Goal: Task Accomplishment & Management: Complete application form

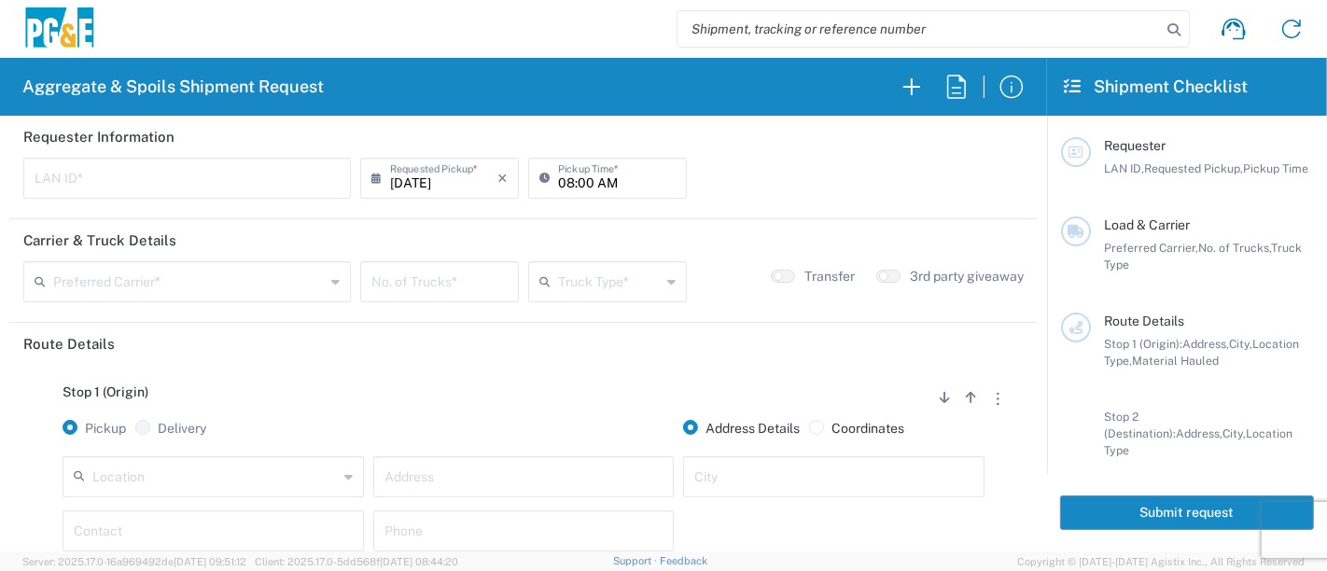
click at [149, 189] on input "text" at bounding box center [187, 177] width 305 height 33
type input "NXNG"
click at [214, 275] on input "text" at bounding box center [189, 280] width 272 height 33
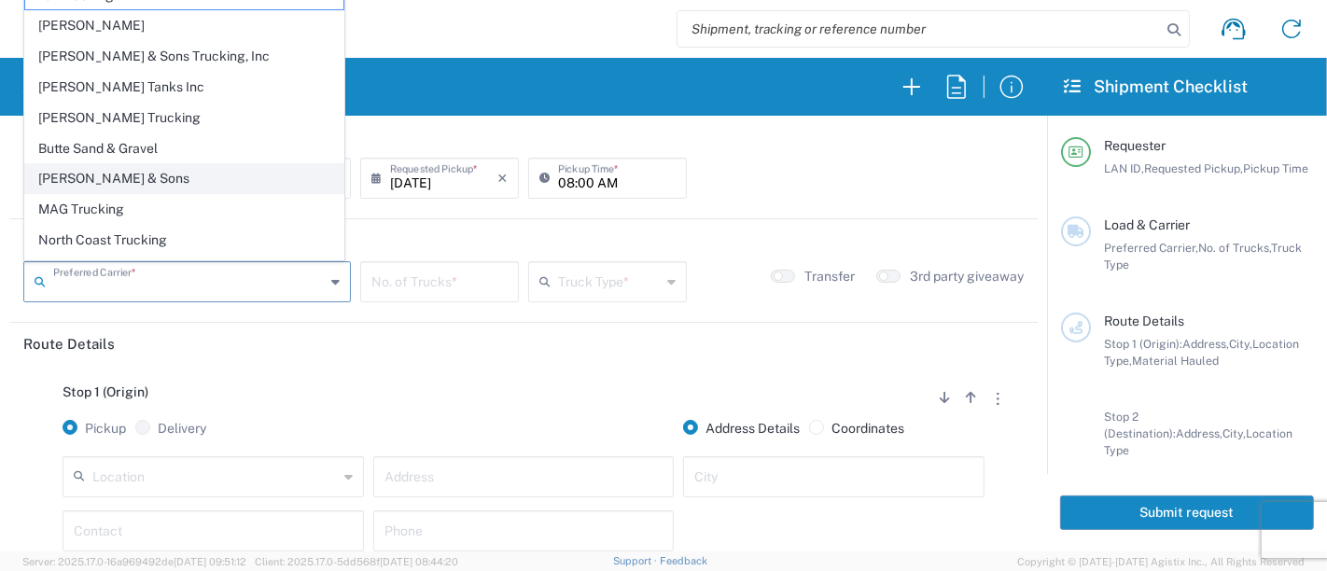
click at [184, 177] on span "[PERSON_NAME] & Sons" at bounding box center [184, 178] width 318 height 29
type input "[PERSON_NAME] & Sons"
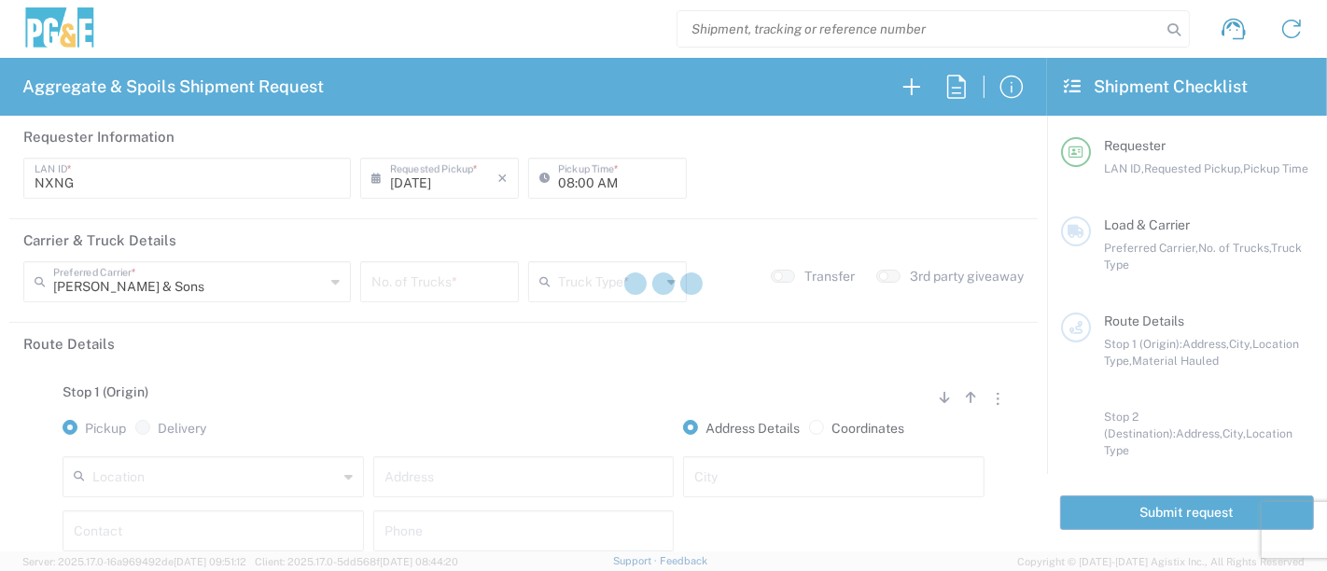
click at [441, 282] on div at bounding box center [663, 285] width 1327 height 571
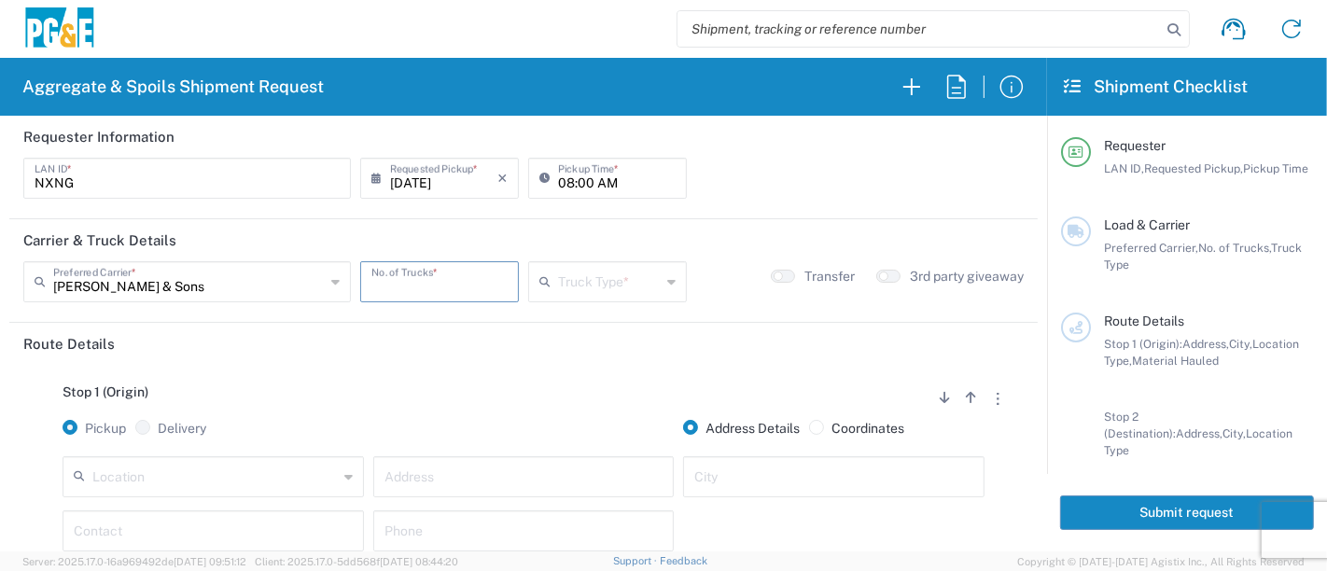
click at [441, 282] on input "number" at bounding box center [439, 280] width 136 height 33
type input "2"
click at [539, 282] on icon at bounding box center [548, 282] width 19 height 30
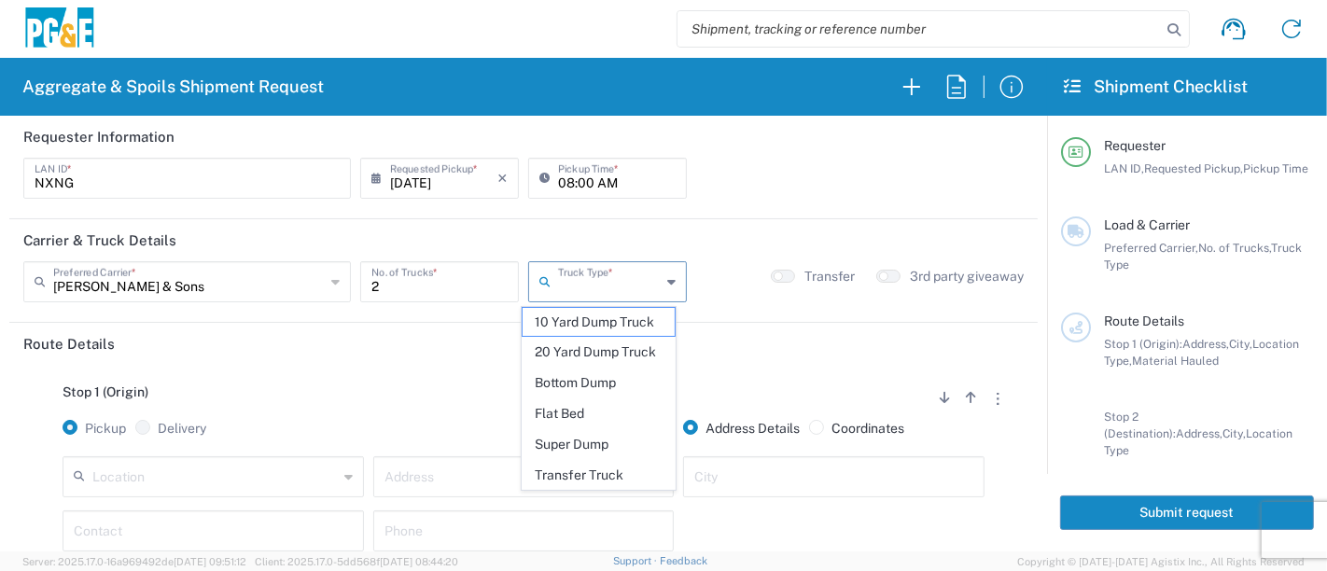
click at [558, 275] on input "text" at bounding box center [609, 280] width 103 height 33
click at [579, 443] on span "Super Dump" at bounding box center [599, 444] width 153 height 29
type input "Super Dump"
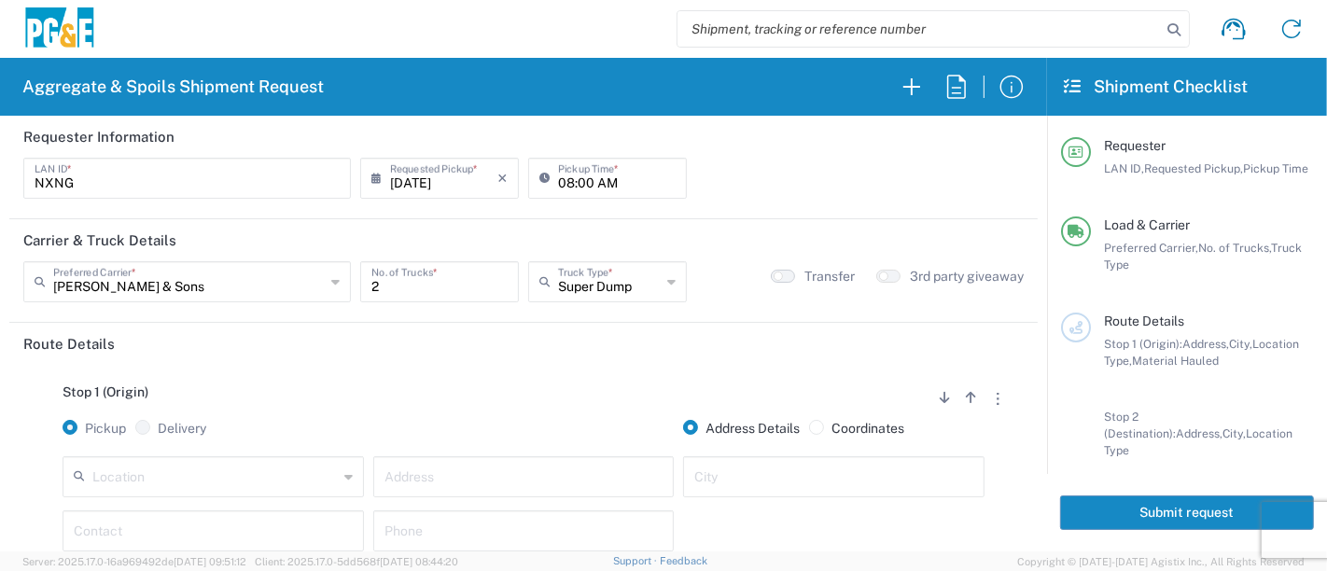
click at [776, 272] on button "button" at bounding box center [783, 276] width 24 height 13
click at [518, 472] on input "text" at bounding box center [524, 475] width 279 height 33
type input "[PERSON_NAME] & [PERSON_NAME]"
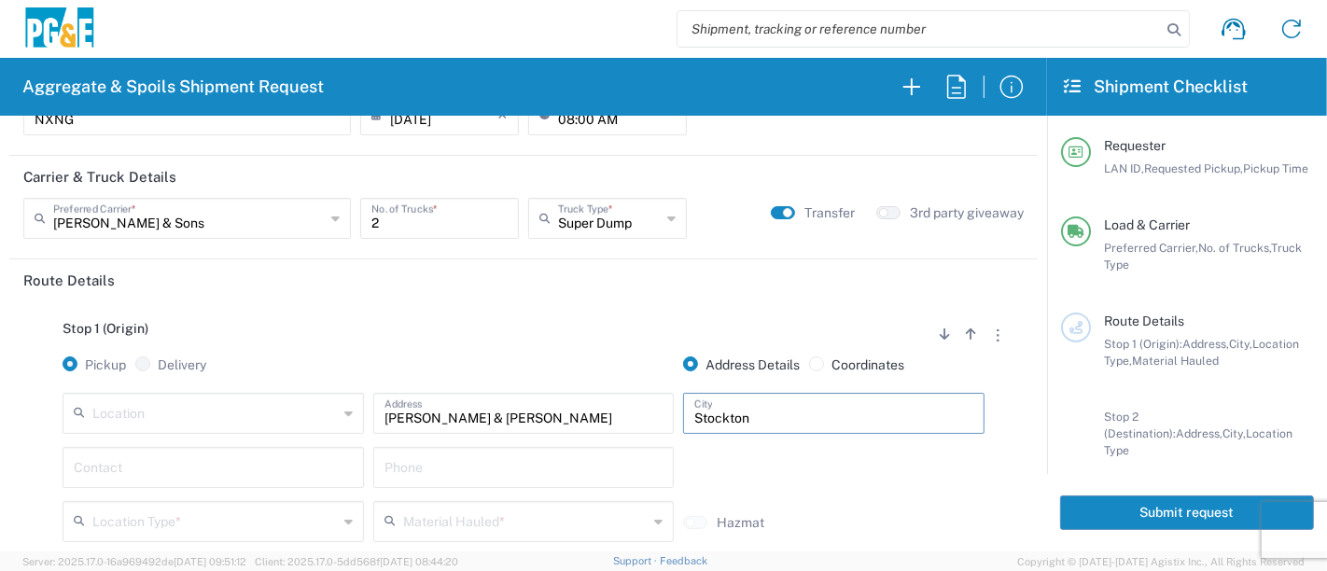
scroll to position [104, 0]
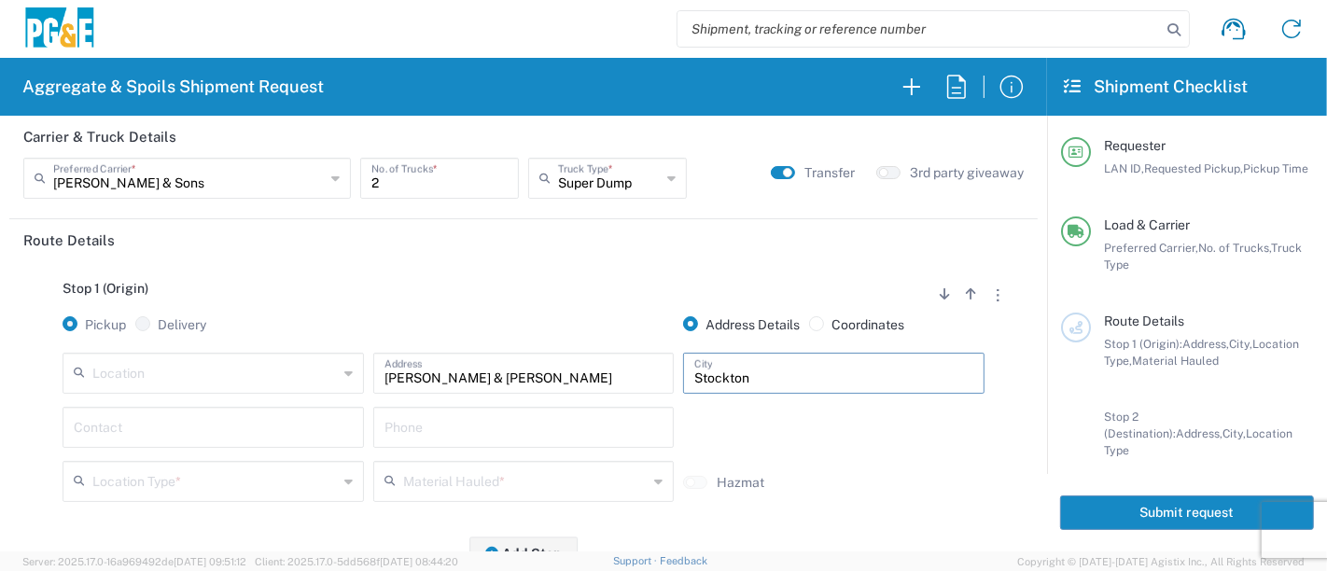
type input "Stockton"
click at [263, 426] on input "text" at bounding box center [213, 426] width 279 height 33
type input "[PERSON_NAME]"
type input "[PHONE_NUMBER]"
click at [225, 483] on input "text" at bounding box center [214, 480] width 245 height 33
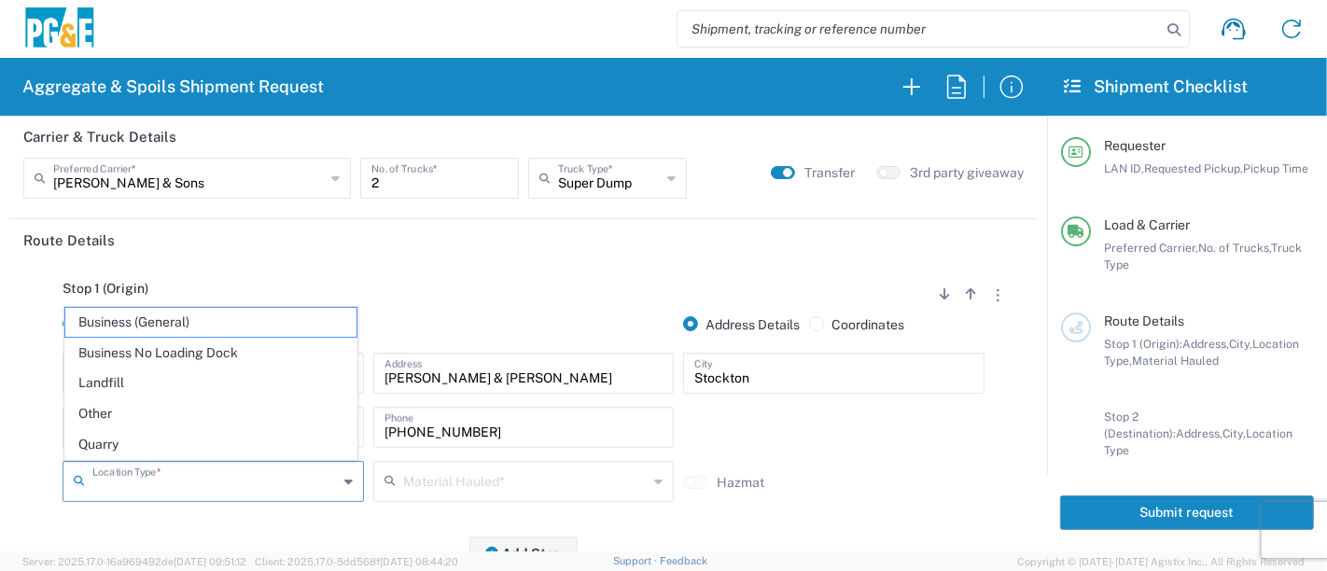
drag, startPoint x: 221, startPoint y: 421, endPoint x: 358, endPoint y: 449, distance: 140.0
click at [221, 420] on span "Other" at bounding box center [211, 413] width 292 height 29
type input "Other"
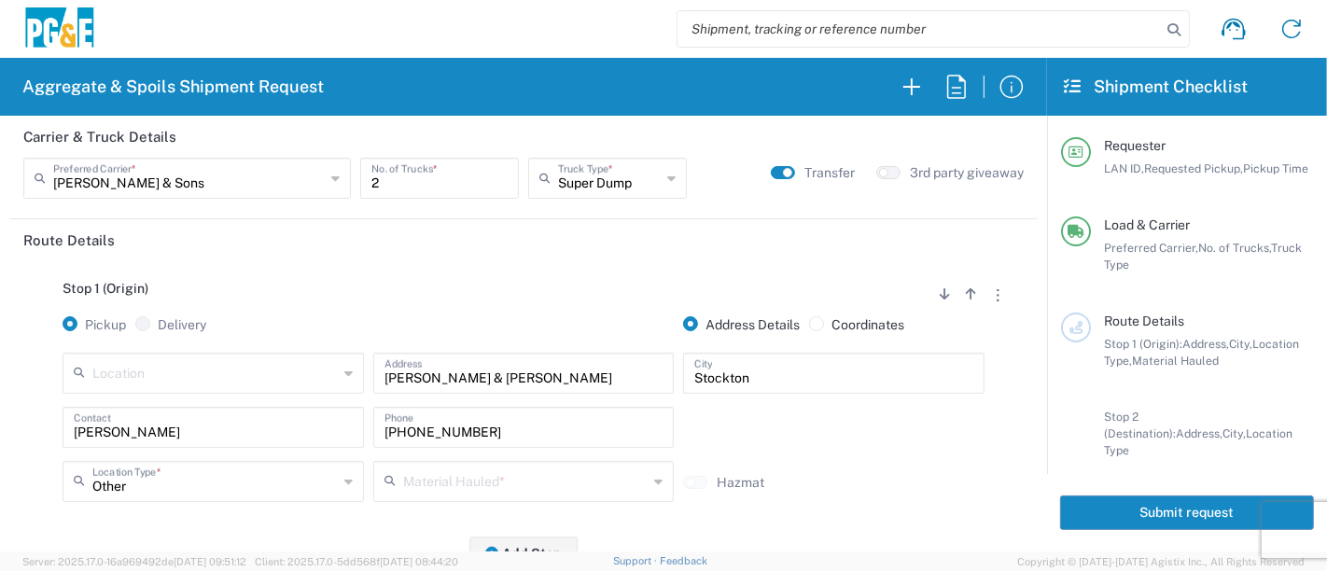
click at [456, 478] on input "text" at bounding box center [525, 480] width 245 height 33
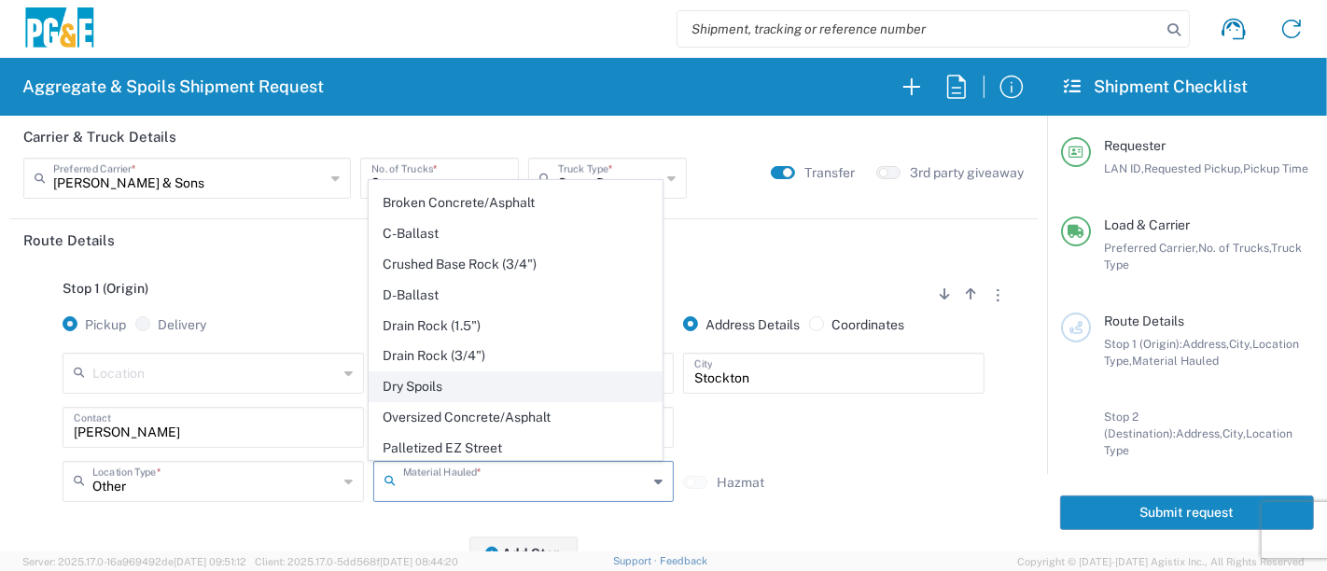
scroll to position [207, 0]
click at [487, 386] on span "Dry Spoils" at bounding box center [516, 385] width 292 height 29
type input "Dry Spoils"
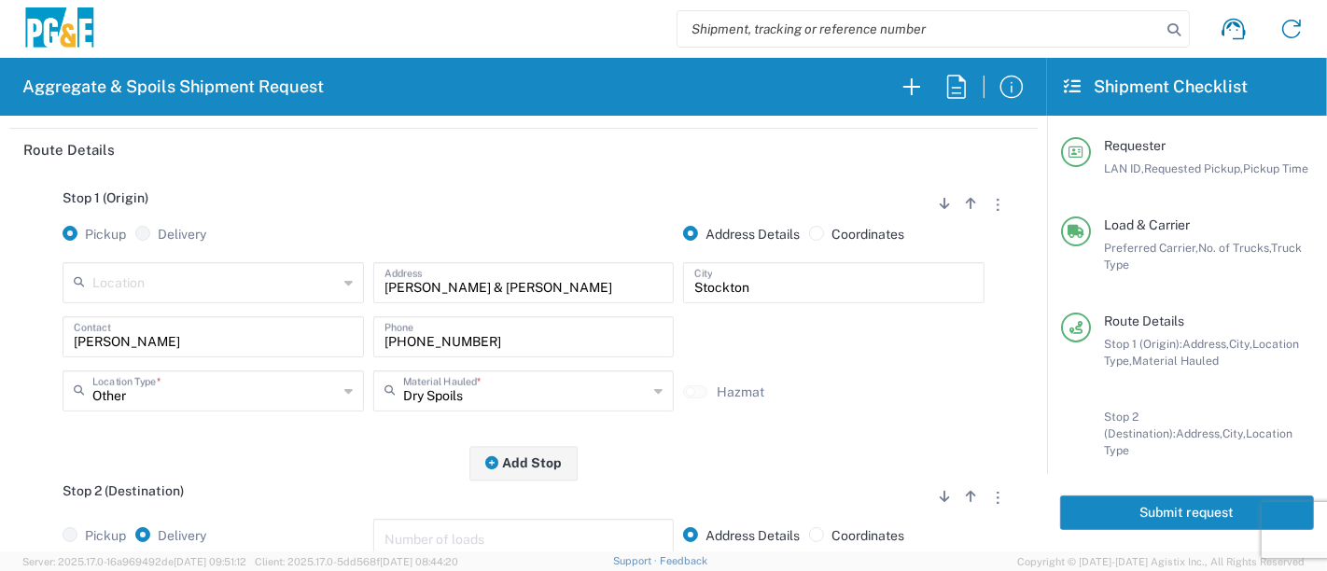
scroll to position [311, 0]
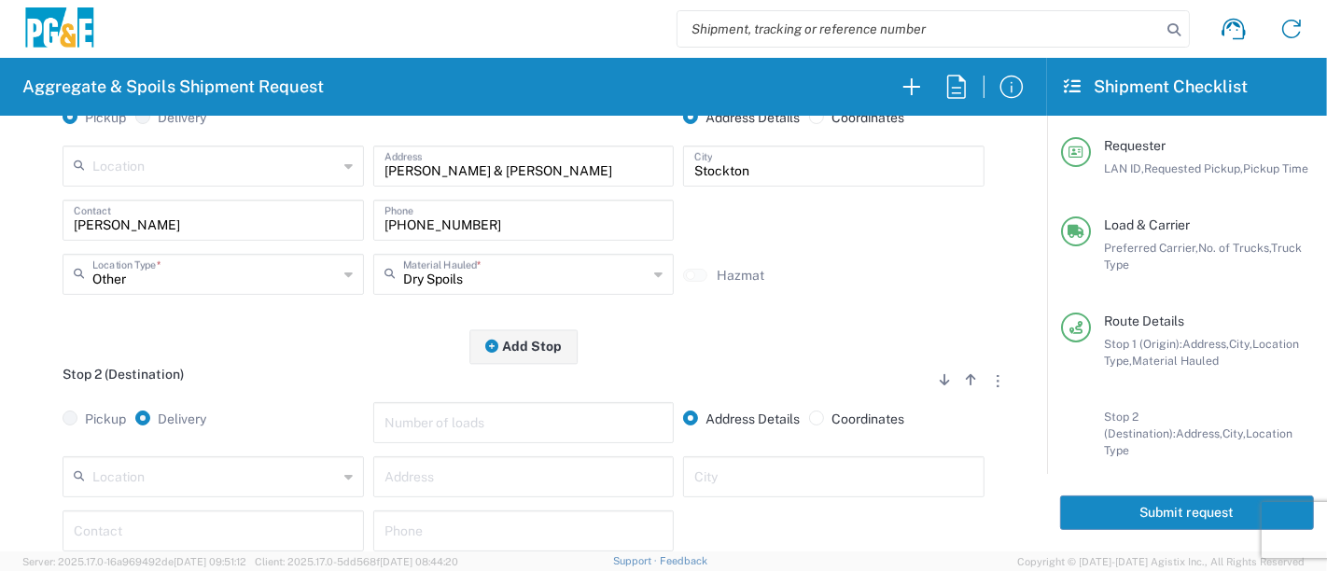
click at [236, 483] on input "text" at bounding box center [214, 475] width 245 height 33
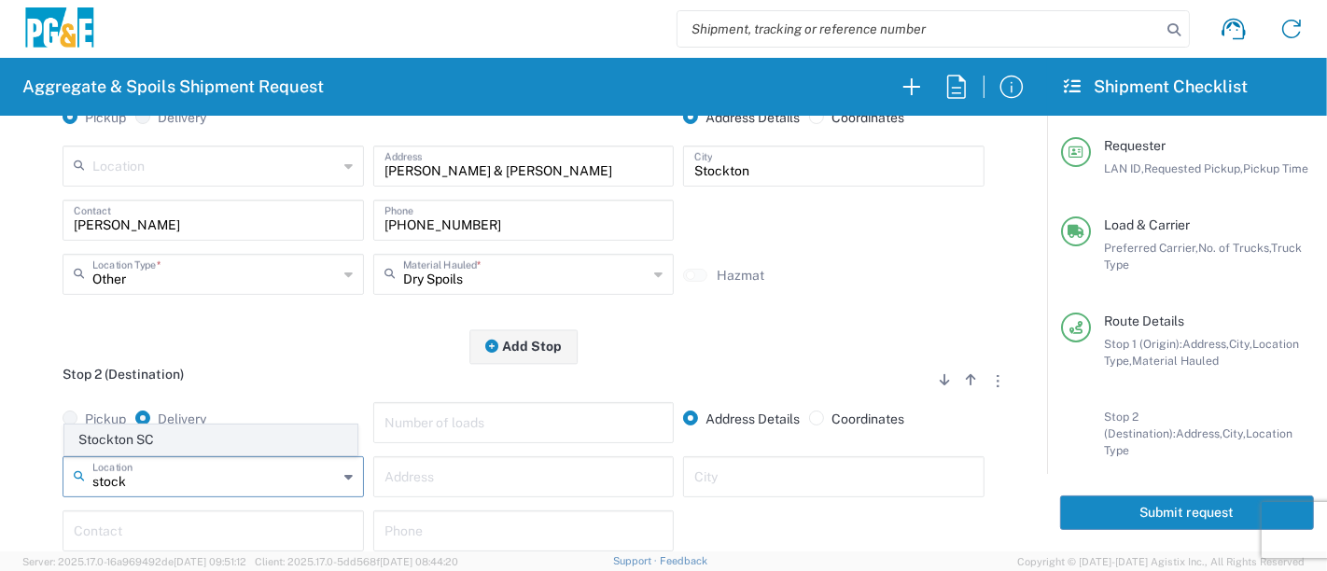
click at [236, 444] on span "Stockton SC" at bounding box center [211, 440] width 292 height 29
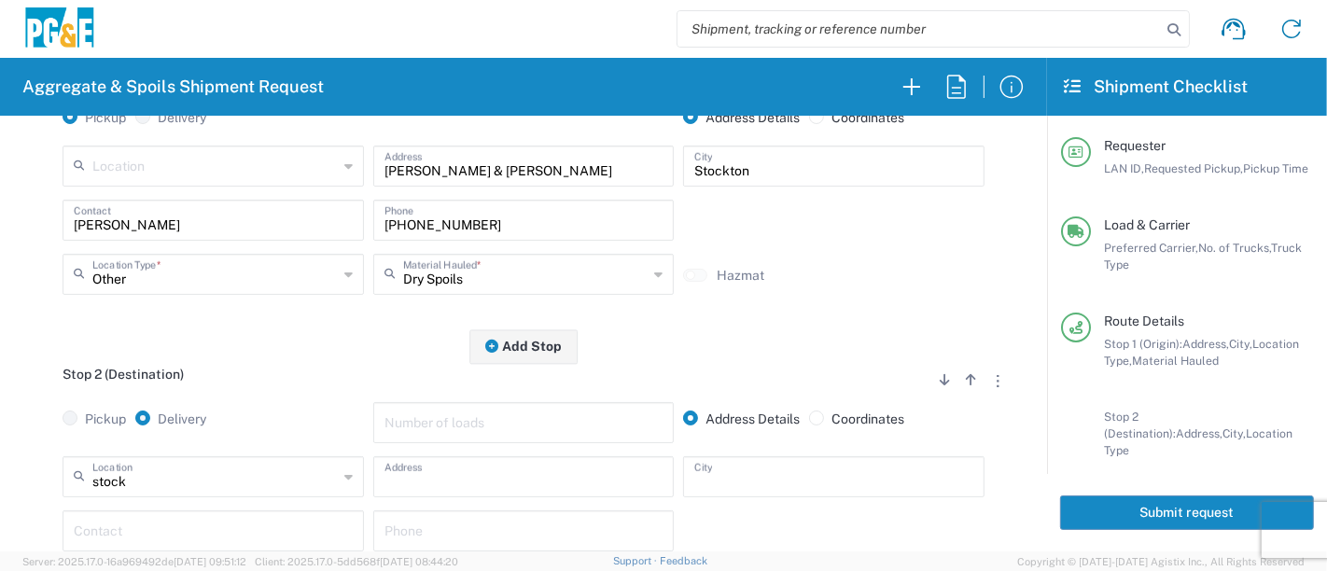
type input "Stockton SC"
type input "[STREET_ADDRESS]"
type input "Stockton"
type input "Business No Loading Dock"
click at [255, 518] on input "text" at bounding box center [213, 529] width 279 height 33
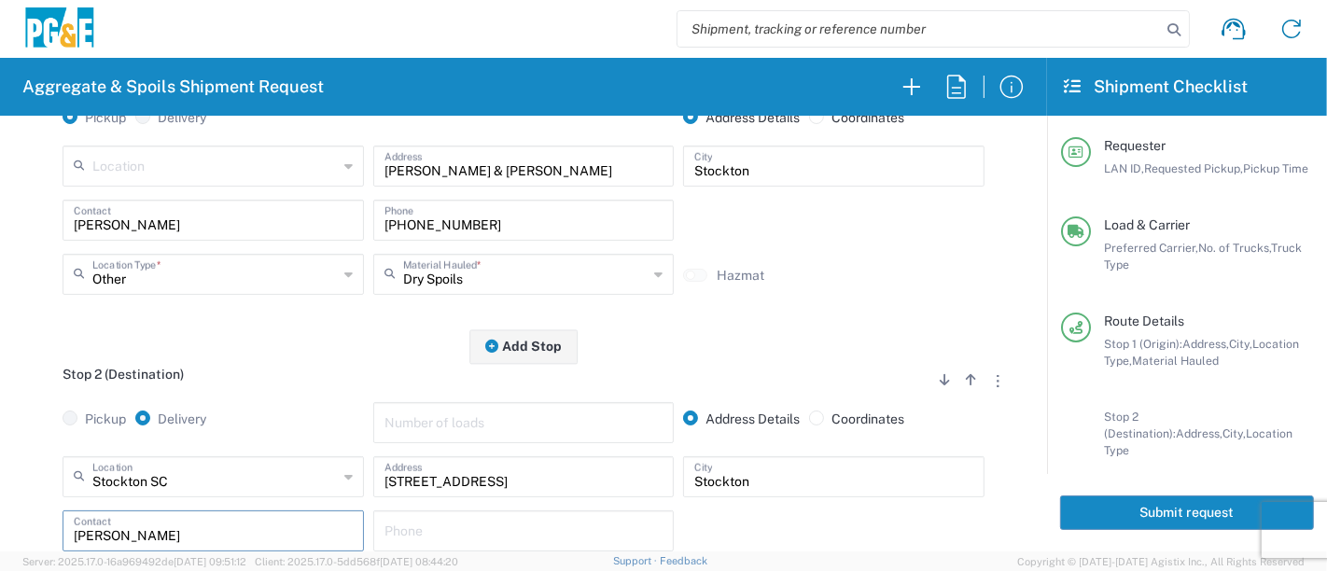
type input "[PERSON_NAME]"
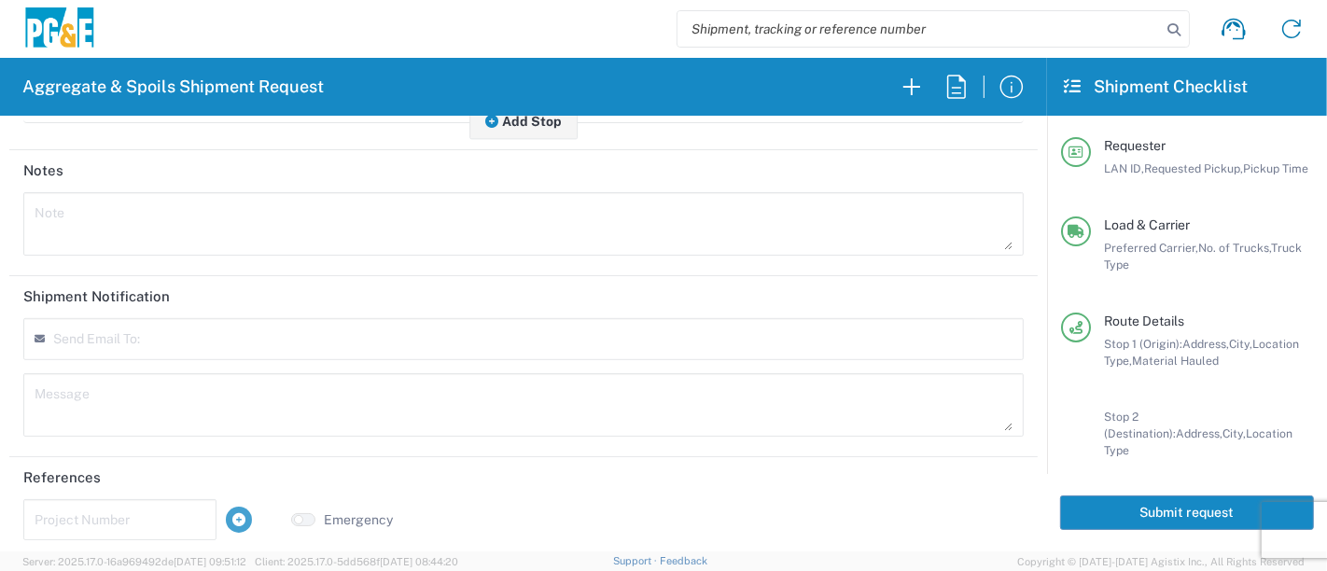
scroll to position [850, 0]
type input "[PHONE_NUMBER]"
click at [145, 510] on input "text" at bounding box center [120, 514] width 171 height 33
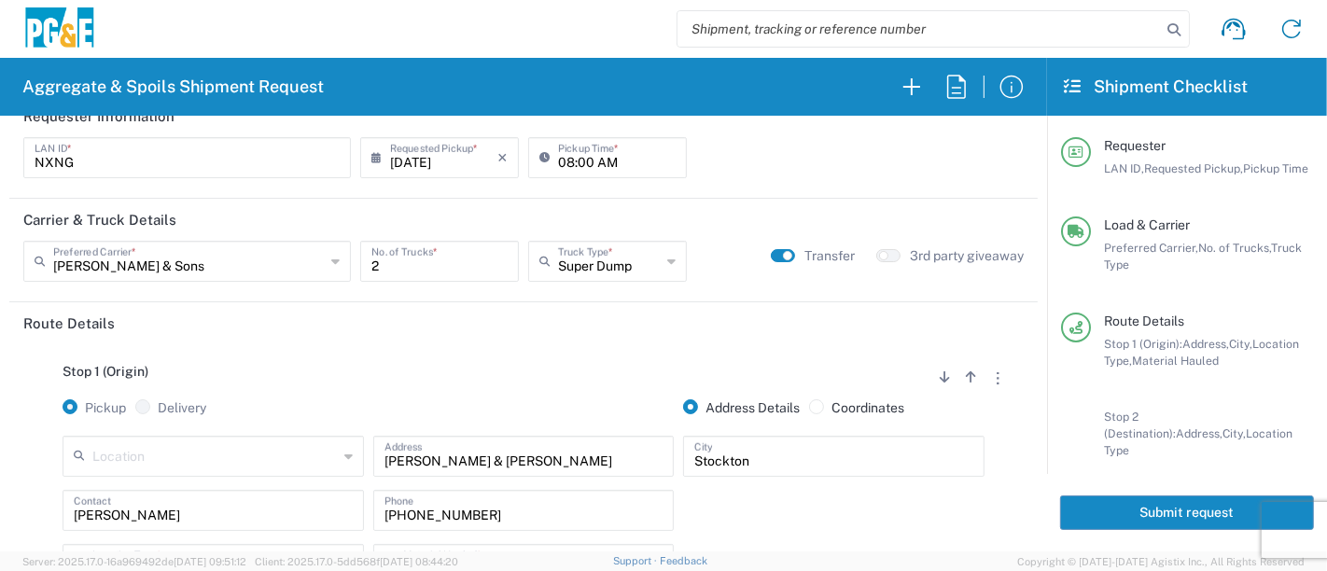
scroll to position [0, 0]
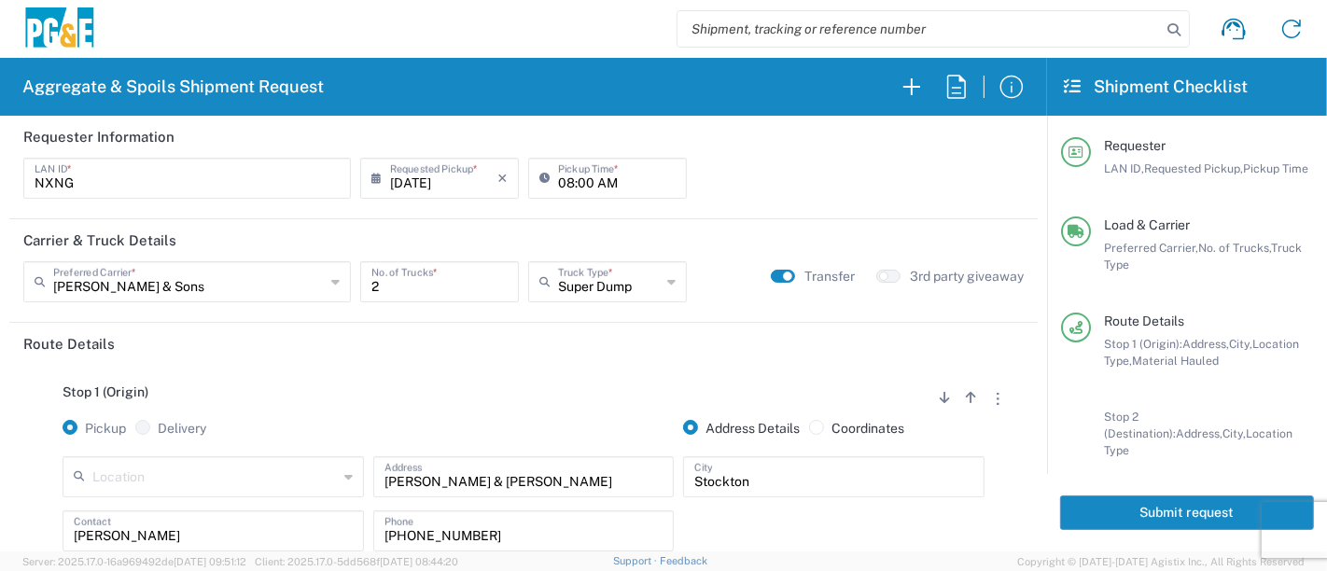
type input "35313424"
click at [1077, 510] on button "Submit request" at bounding box center [1187, 513] width 254 height 35
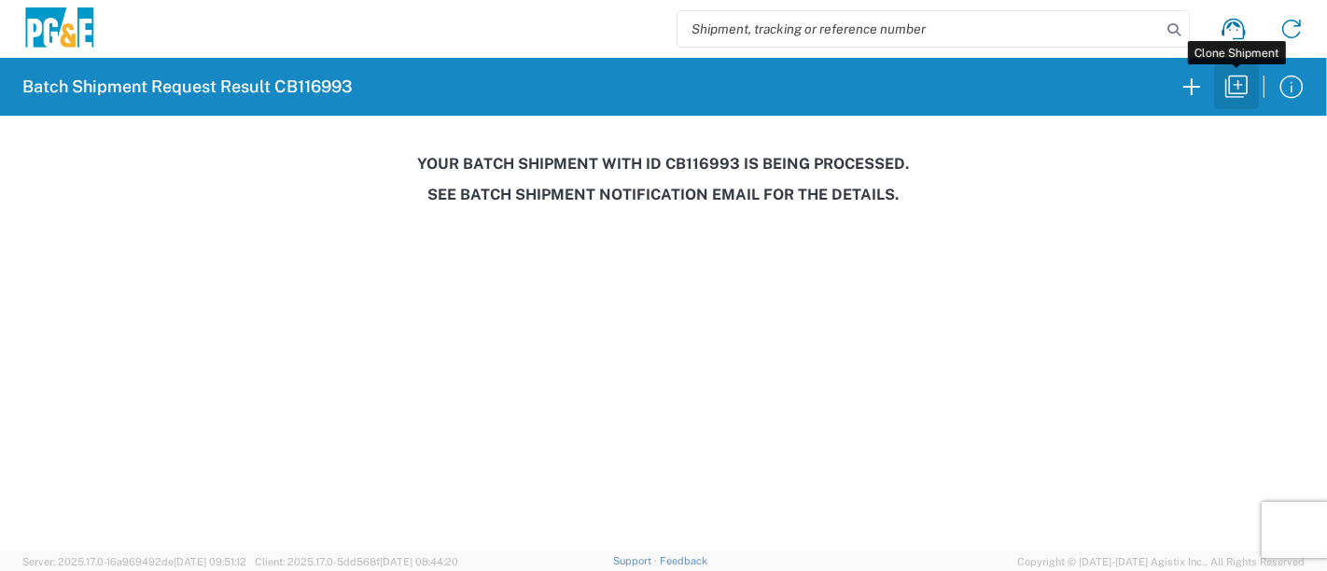
click at [1226, 92] on icon "button" at bounding box center [1237, 87] width 30 height 30
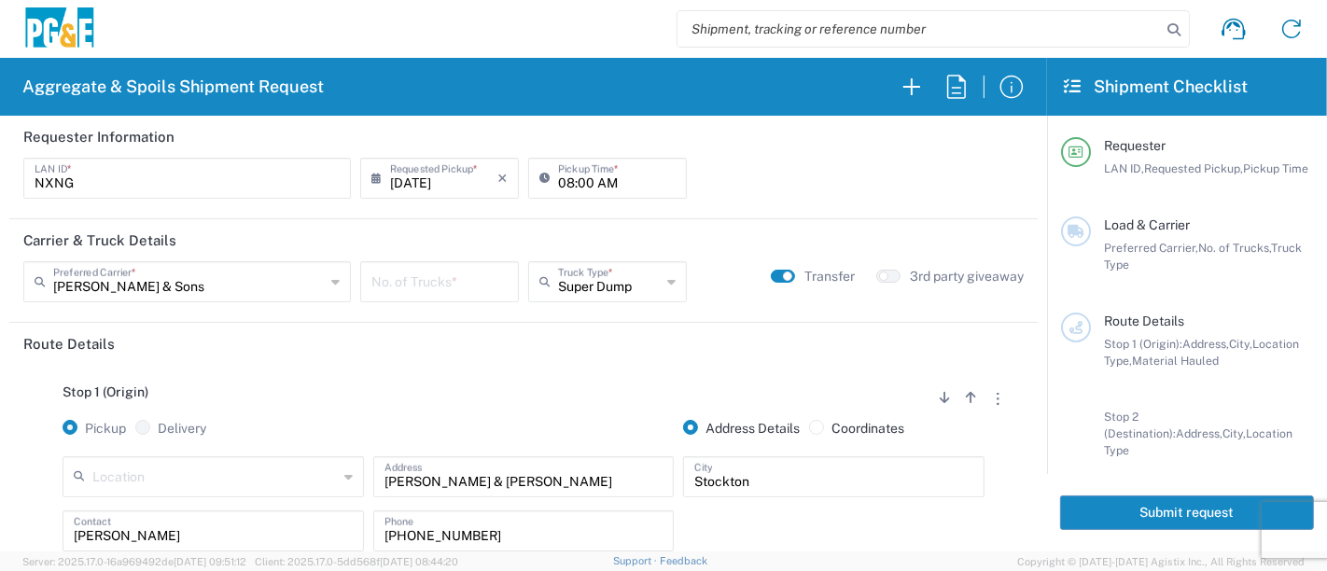
click at [421, 286] on input "number" at bounding box center [439, 280] width 136 height 33
type input "2"
click at [381, 178] on icon at bounding box center [380, 178] width 19 height 30
click at [422, 181] on input "[DATE]" at bounding box center [443, 177] width 107 height 33
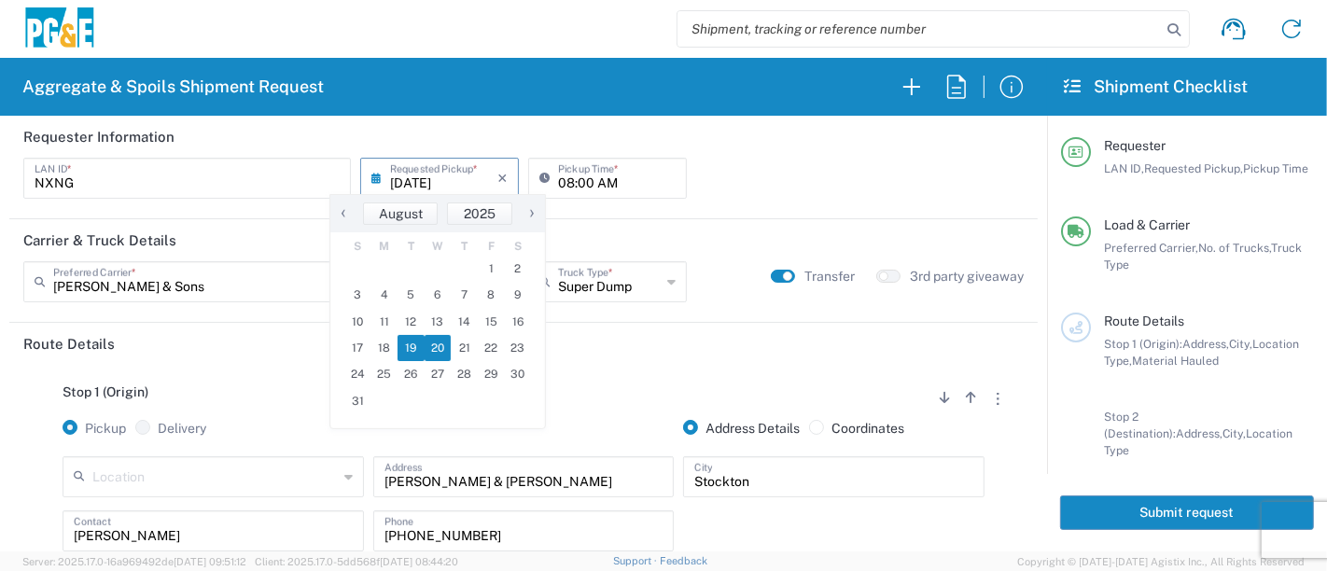
click at [448, 353] on span "20" at bounding box center [438, 348] width 27 height 26
type input "[DATE]"
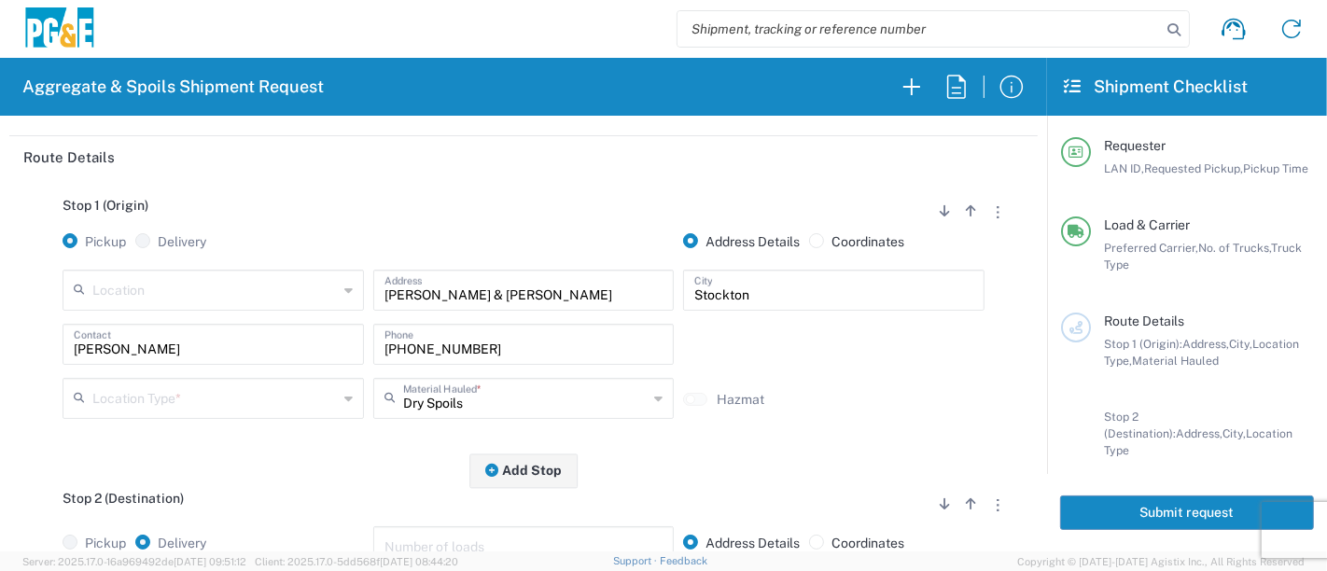
scroll to position [311, 0]
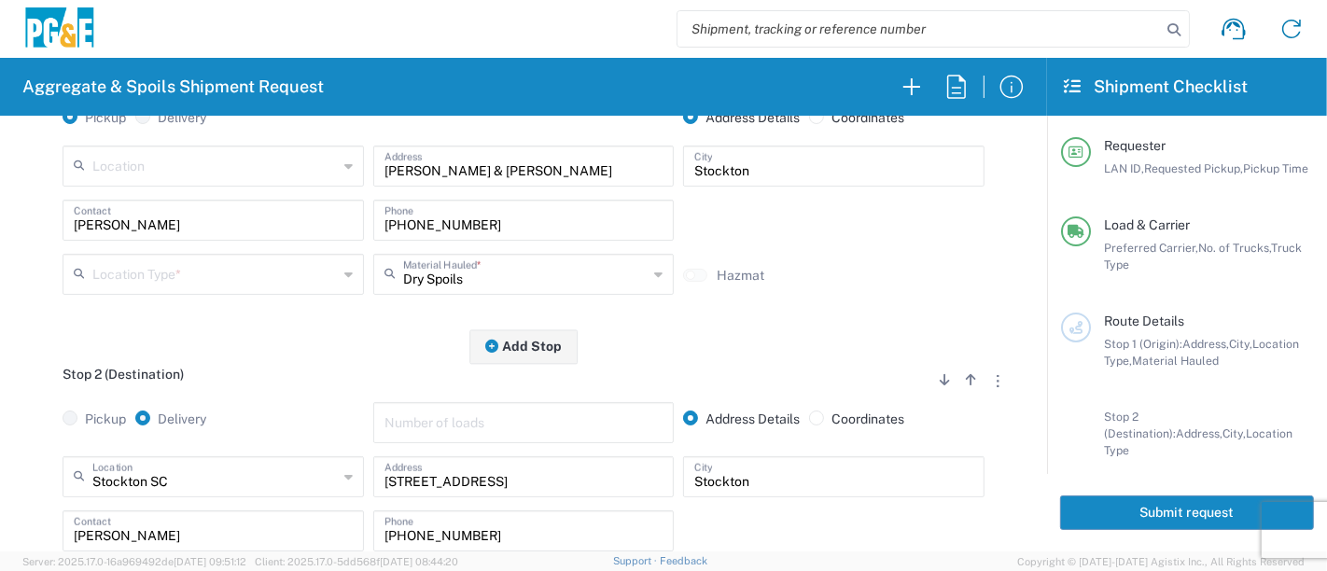
click at [329, 277] on input "text" at bounding box center [214, 273] width 245 height 33
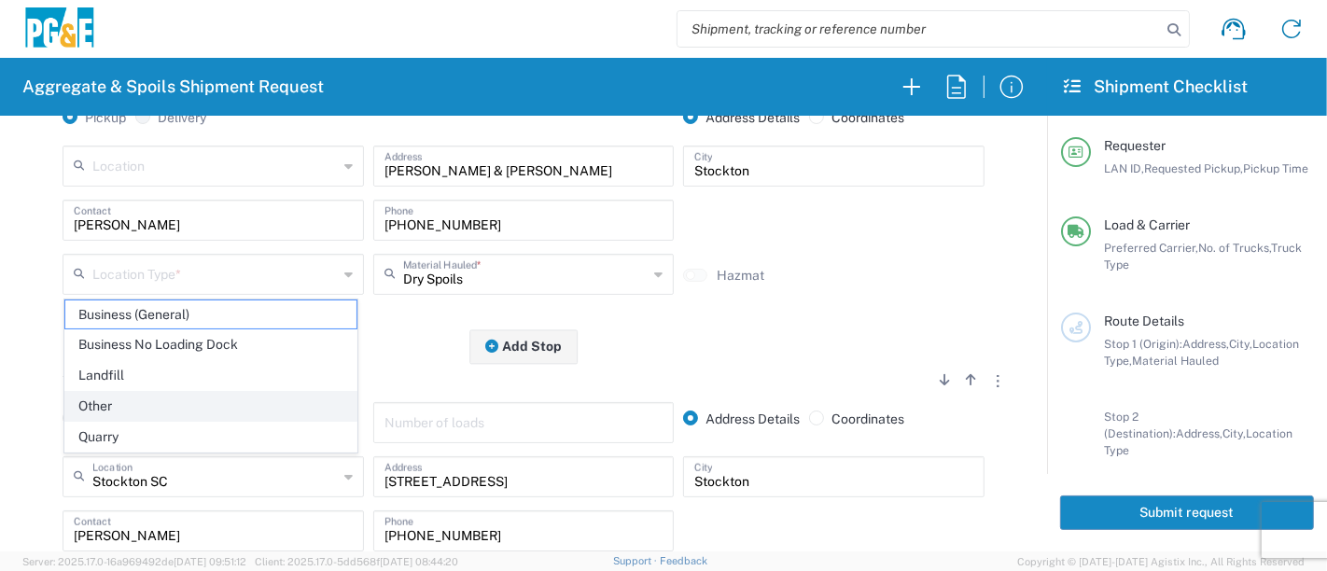
click at [248, 414] on span "Other" at bounding box center [211, 406] width 292 height 29
type input "Other"
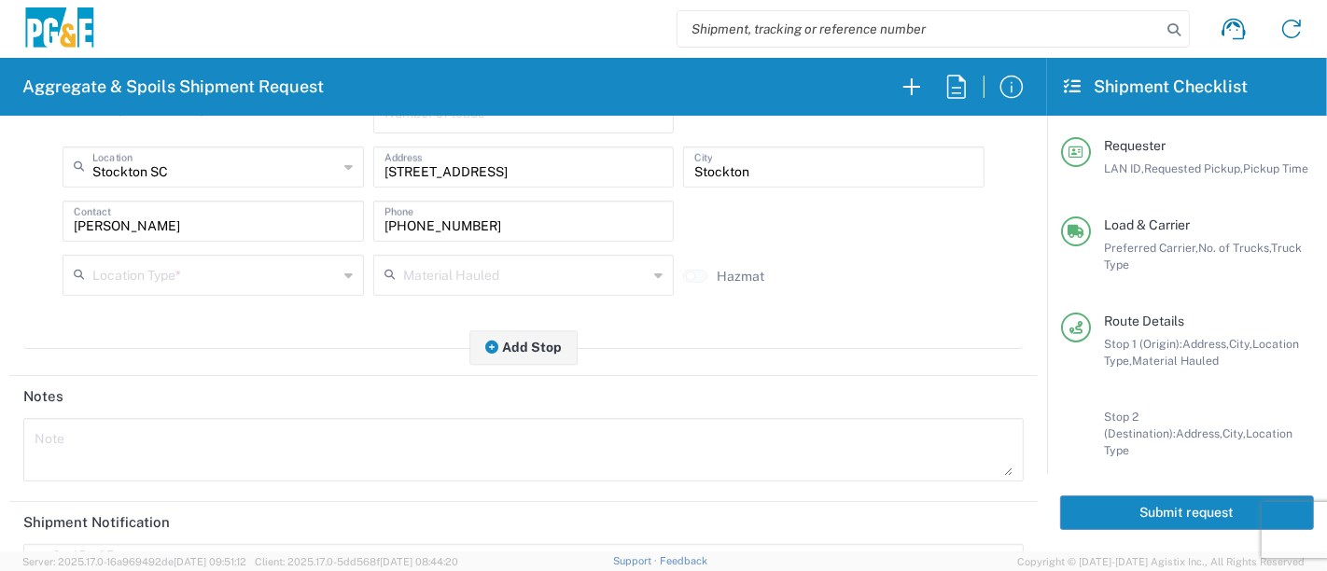
scroll to position [622, 0]
click at [336, 267] on div "Location Type *" at bounding box center [213, 274] width 301 height 41
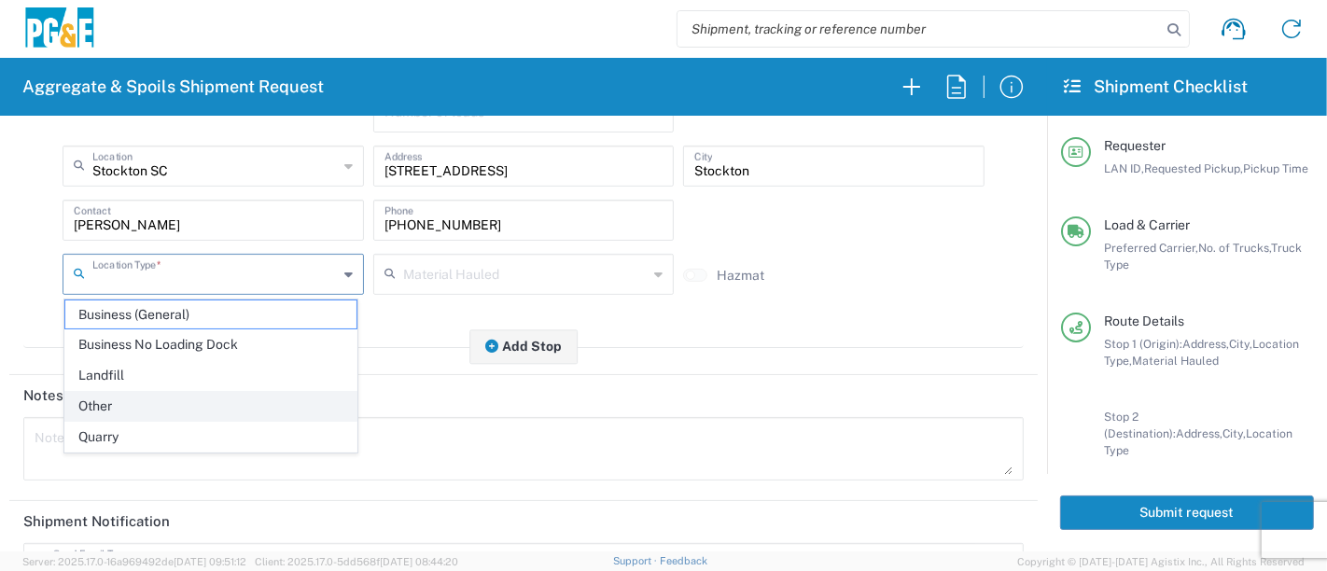
click at [281, 396] on span "Other" at bounding box center [211, 406] width 292 height 29
type input "Other"
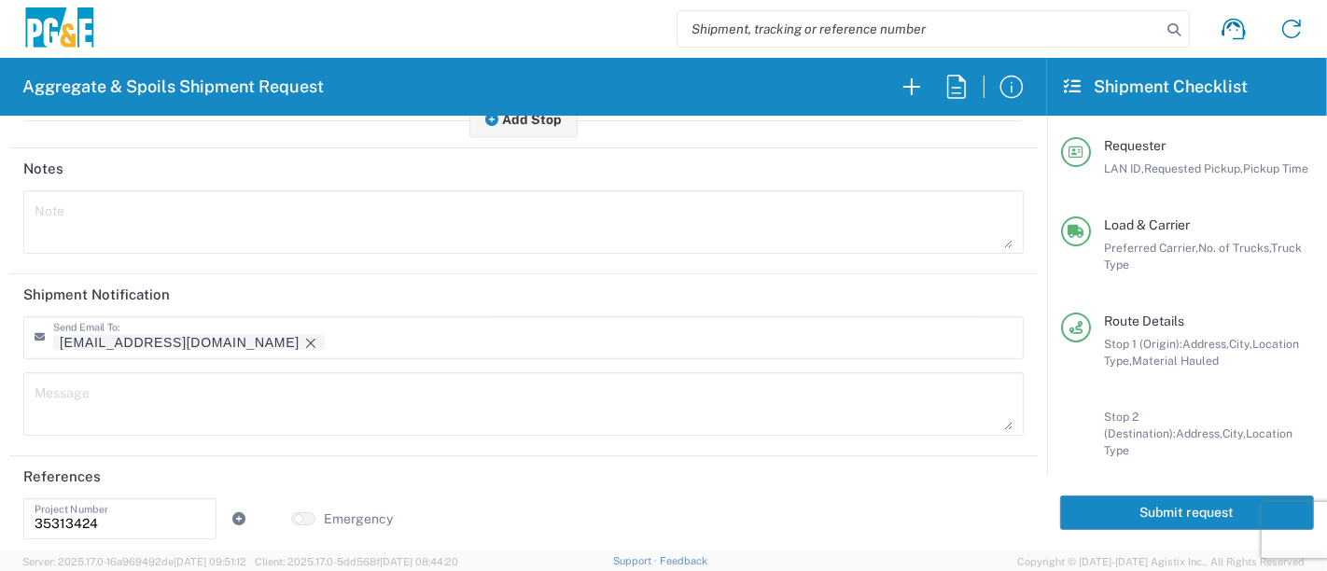
scroll to position [851, 0]
click at [303, 343] on icon "Remove tag" at bounding box center [310, 340] width 15 height 15
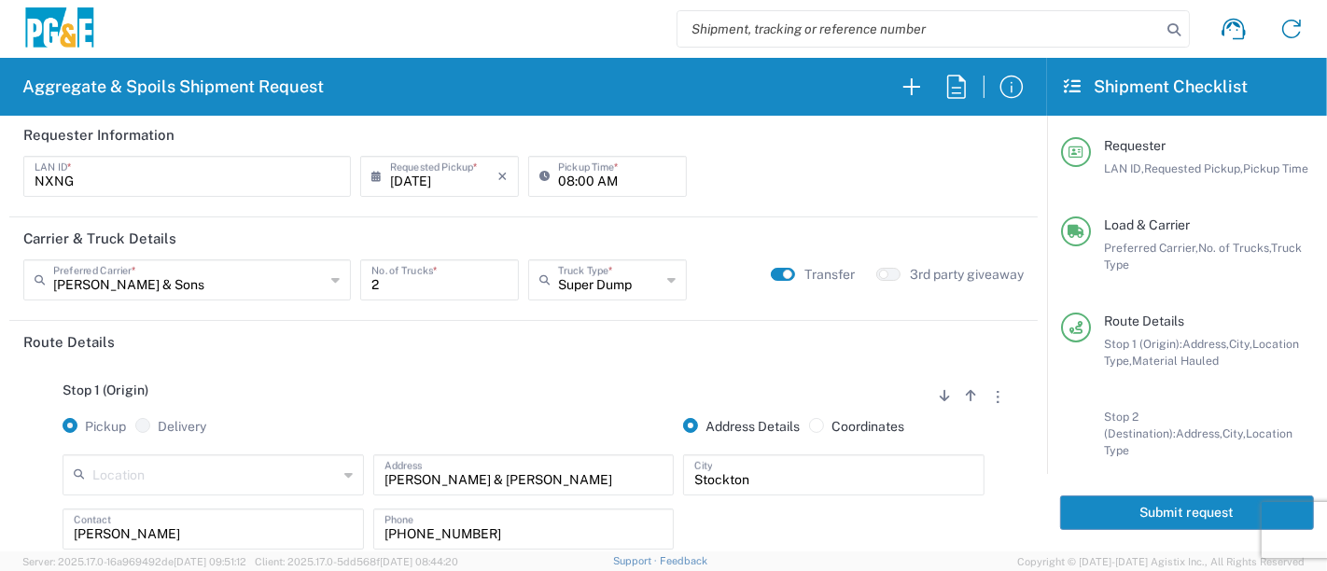
scroll to position [0, 0]
click at [1117, 516] on button "Submit request" at bounding box center [1187, 513] width 254 height 35
